Goal: Find specific page/section: Find specific page/section

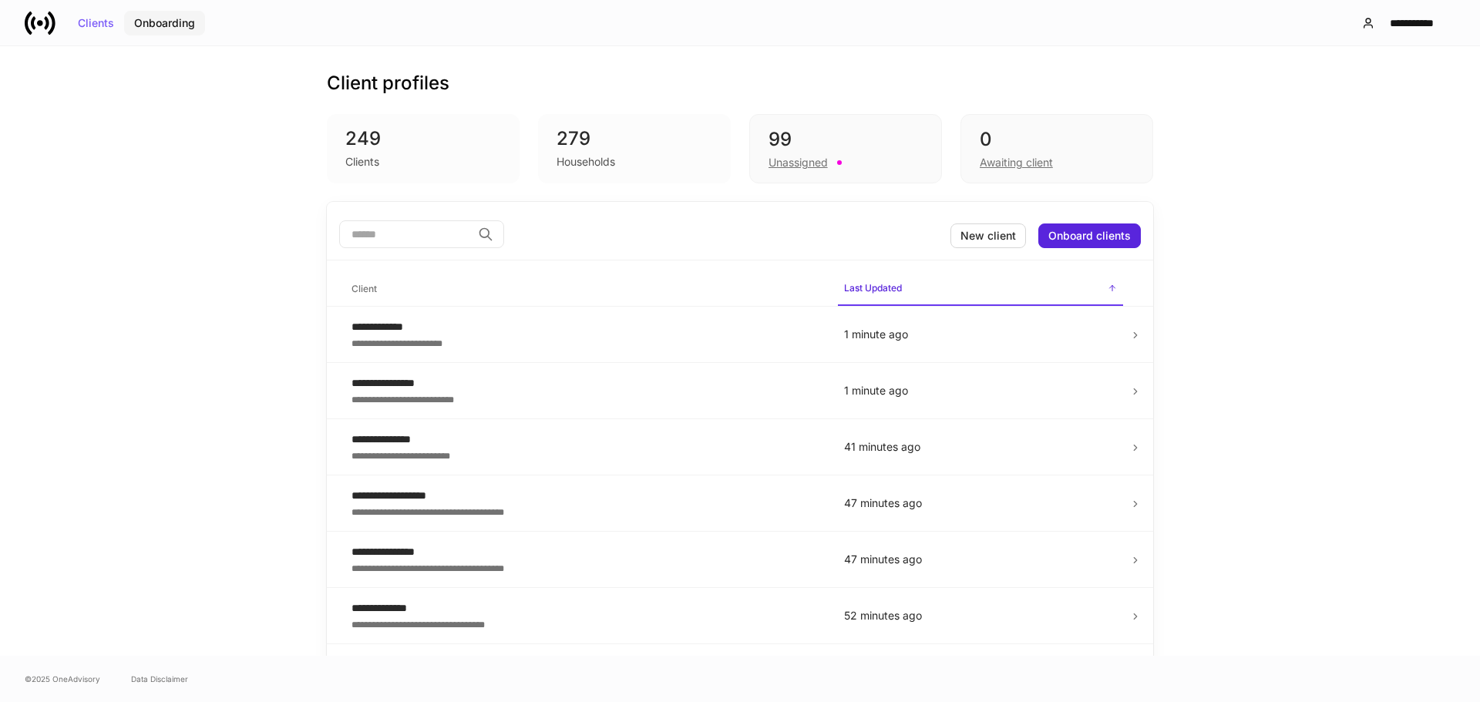
click at [165, 22] on div "Onboarding" at bounding box center [164, 23] width 61 height 11
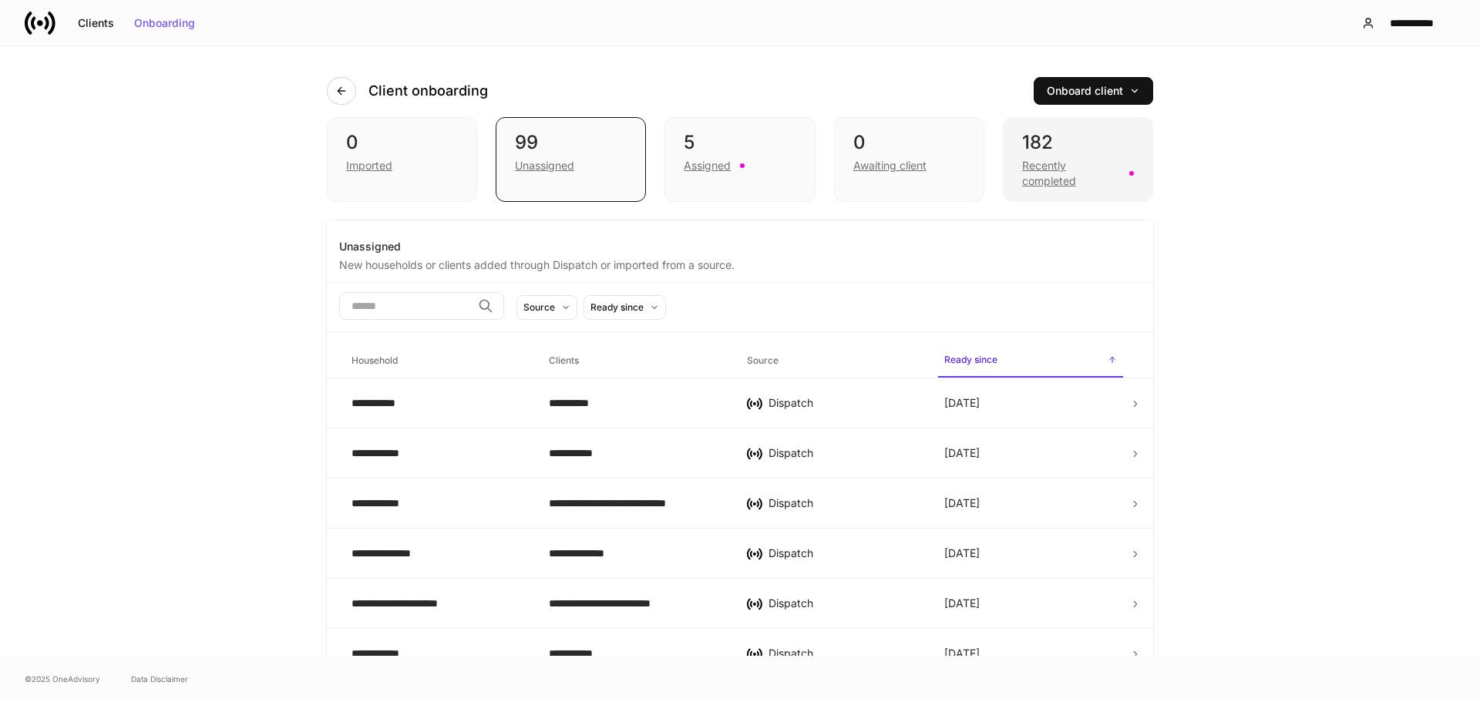
click at [1054, 177] on div "Recently completed" at bounding box center [1071, 173] width 98 height 31
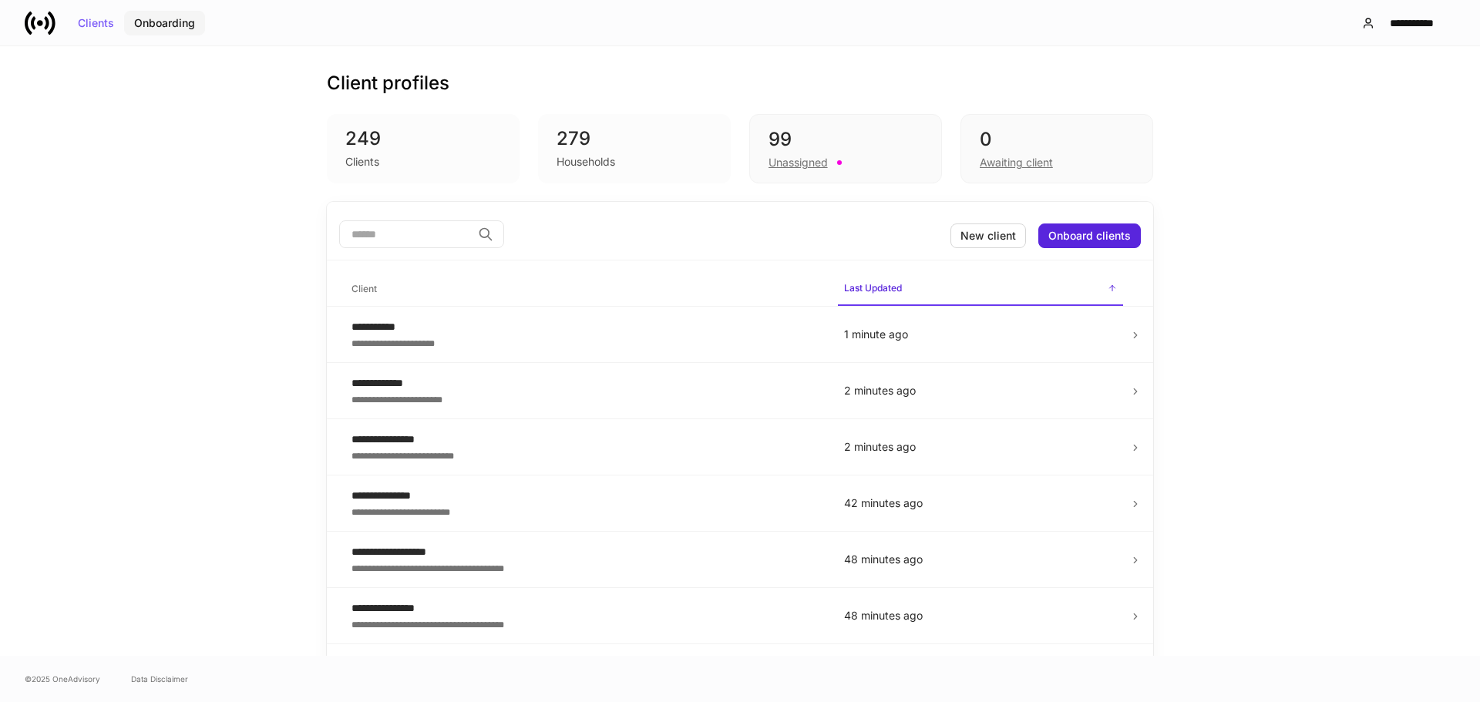
click at [169, 25] on div "Onboarding" at bounding box center [164, 23] width 61 height 11
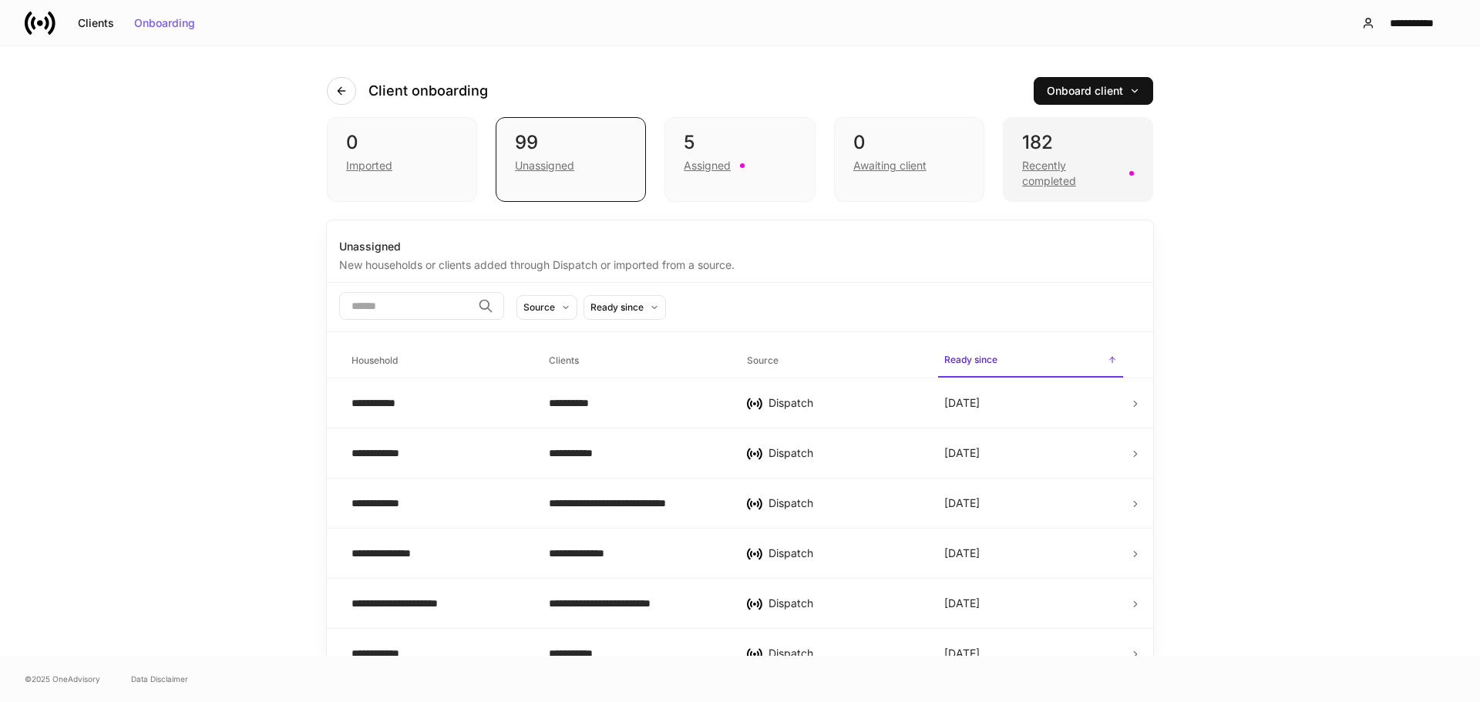
click at [1032, 172] on div "Recently completed" at bounding box center [1071, 173] width 98 height 31
